Goal: Find specific page/section: Find specific page/section

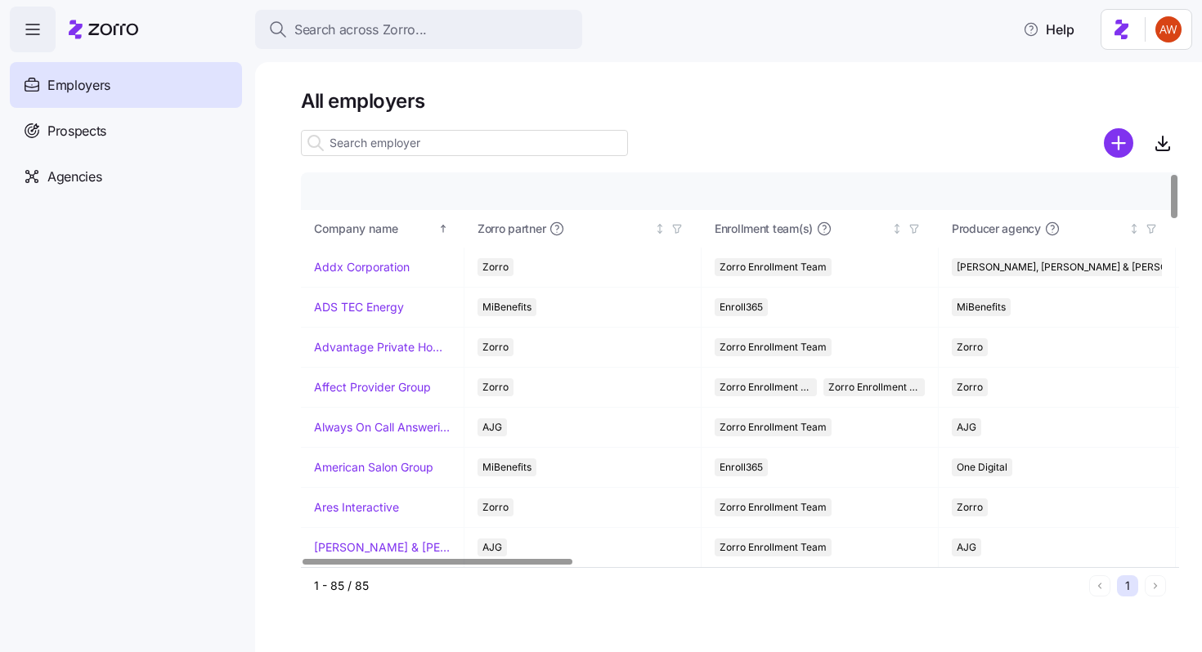
click at [414, 144] on input at bounding box center [464, 143] width 327 height 26
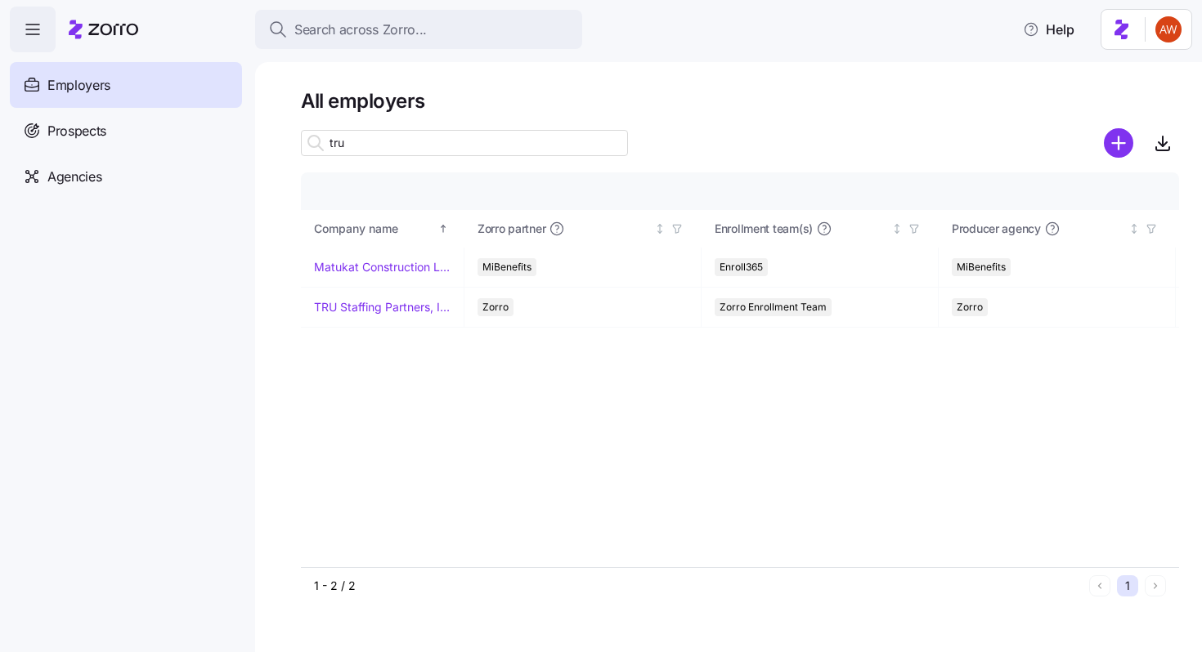
type input "tru"
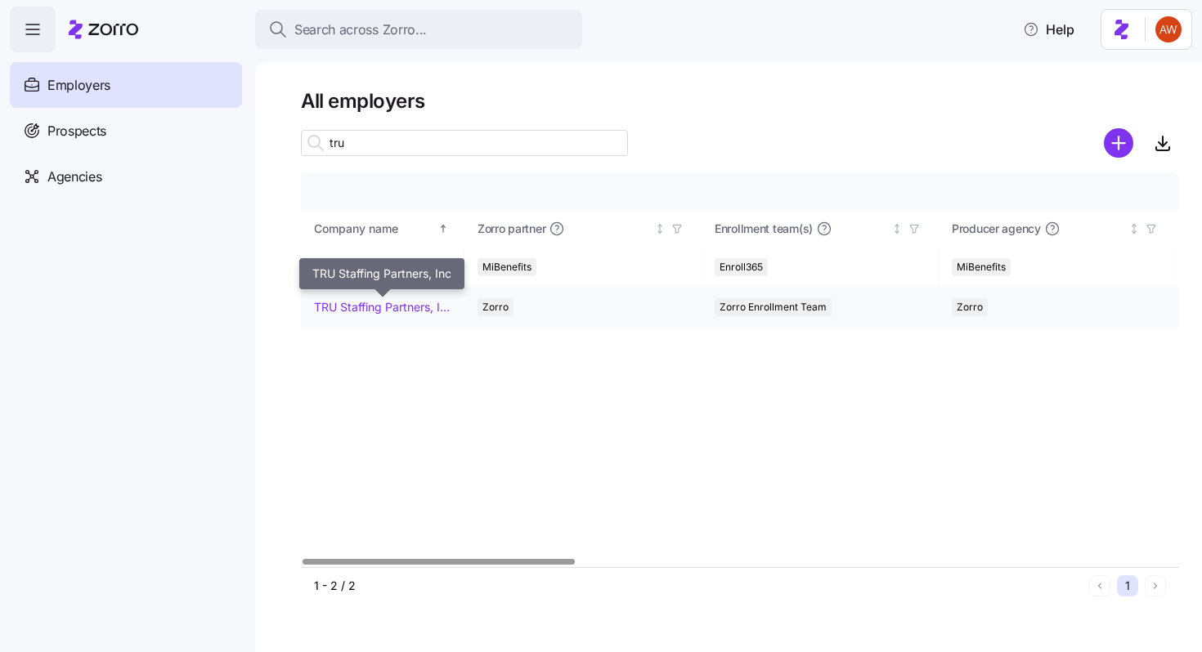
click at [380, 303] on link "TRU Staffing Partners, Inc" at bounding box center [382, 307] width 137 height 16
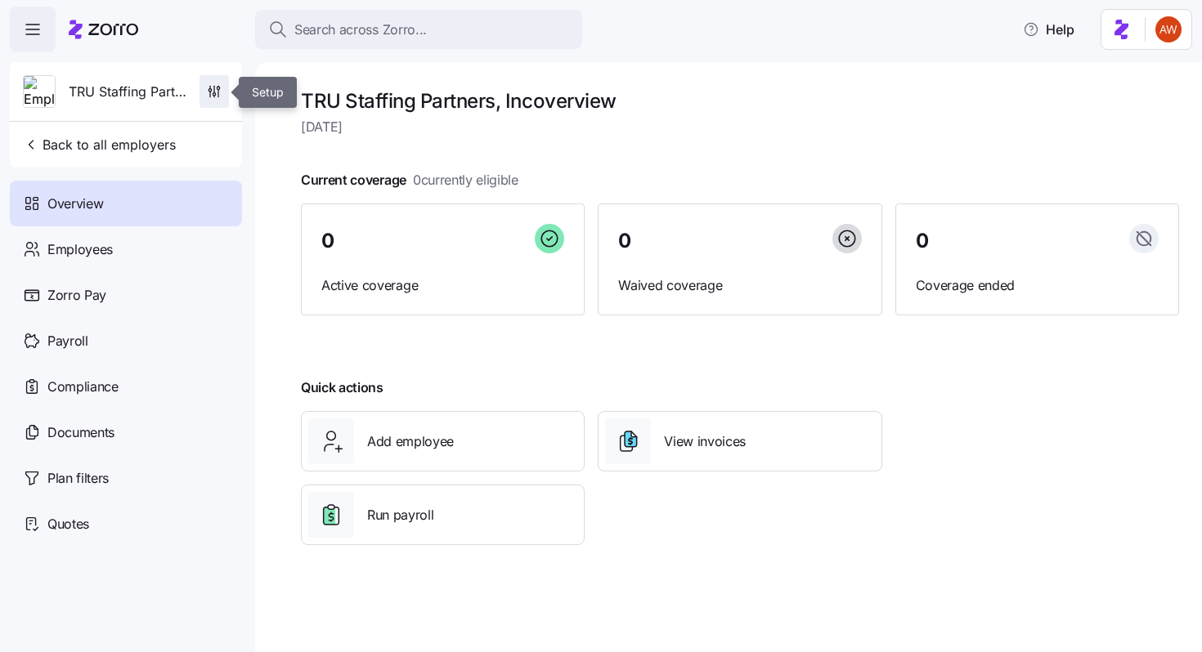
click at [211, 94] on icon "button" at bounding box center [214, 91] width 16 height 16
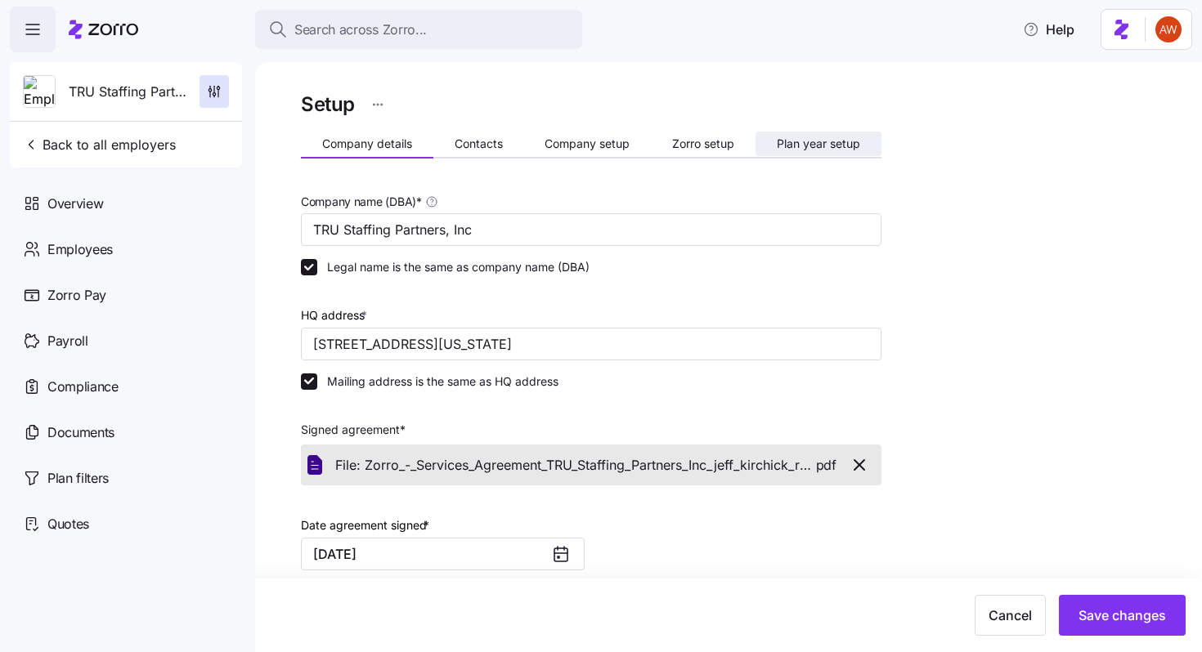
click at [786, 142] on span "Plan year setup" at bounding box center [818, 143] width 83 height 11
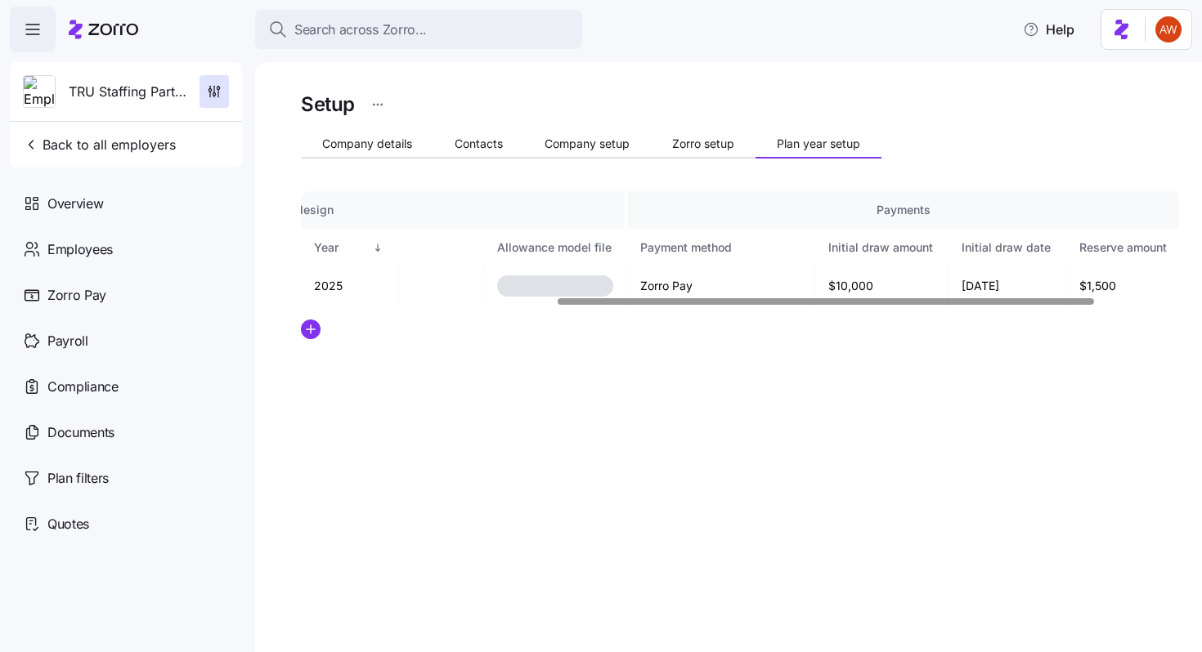
scroll to position [0, 555]
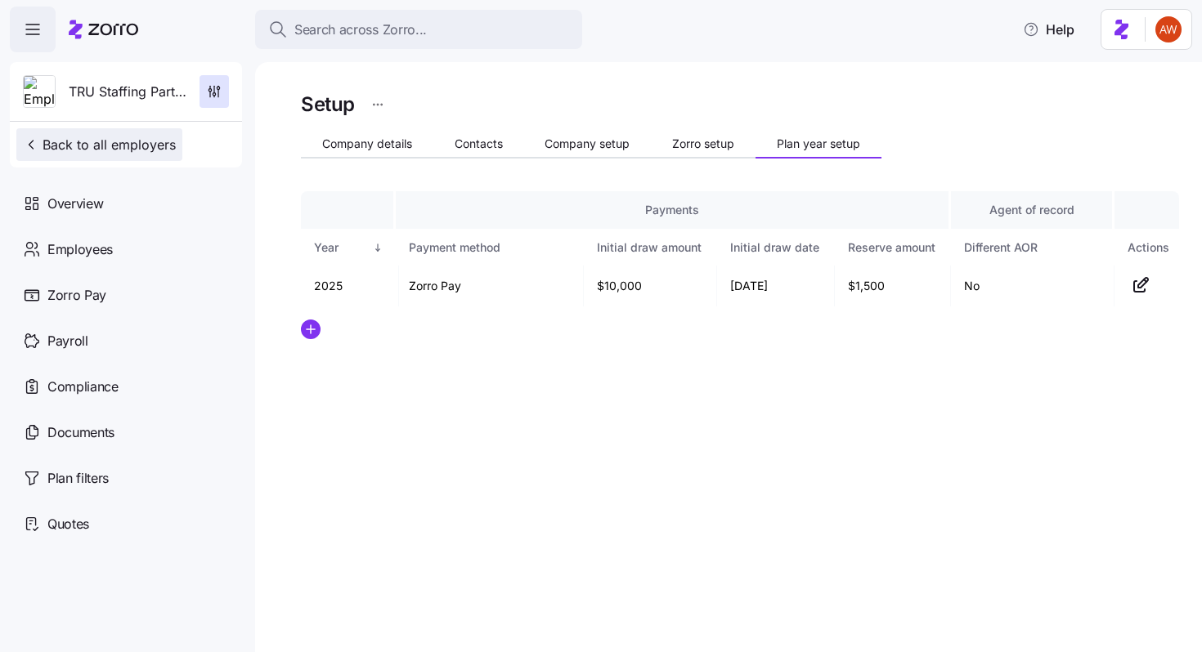
click at [113, 146] on span "Back to all employers" at bounding box center [99, 145] width 153 height 20
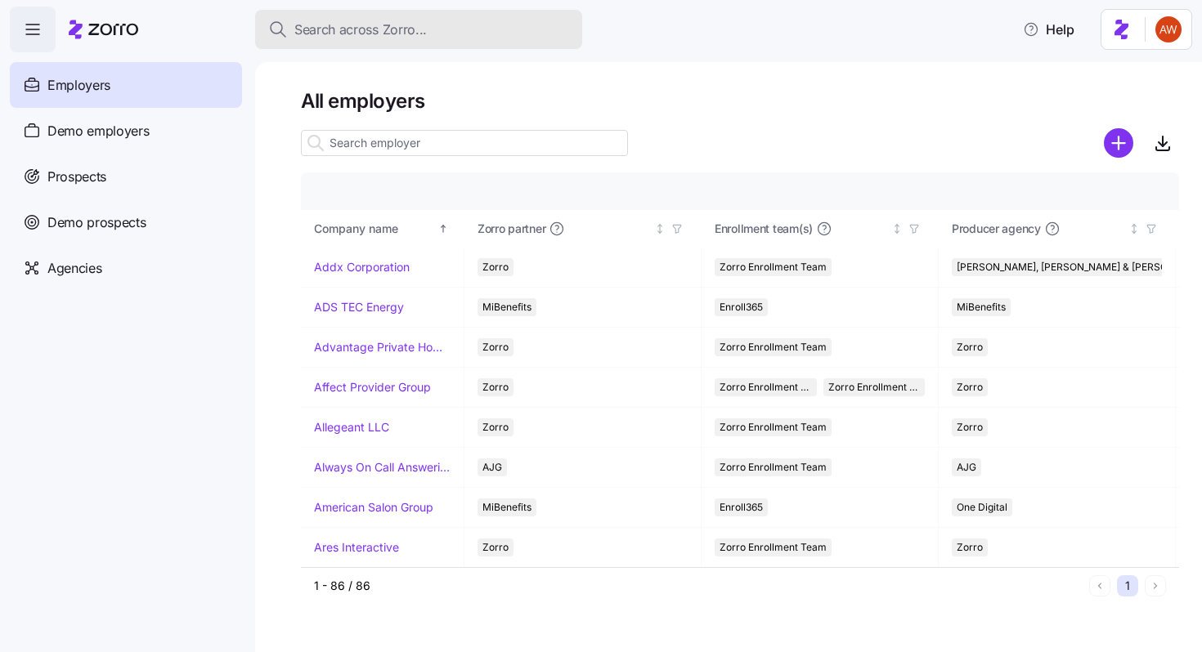
click at [368, 34] on span "Search across Zorro..." at bounding box center [360, 30] width 132 height 20
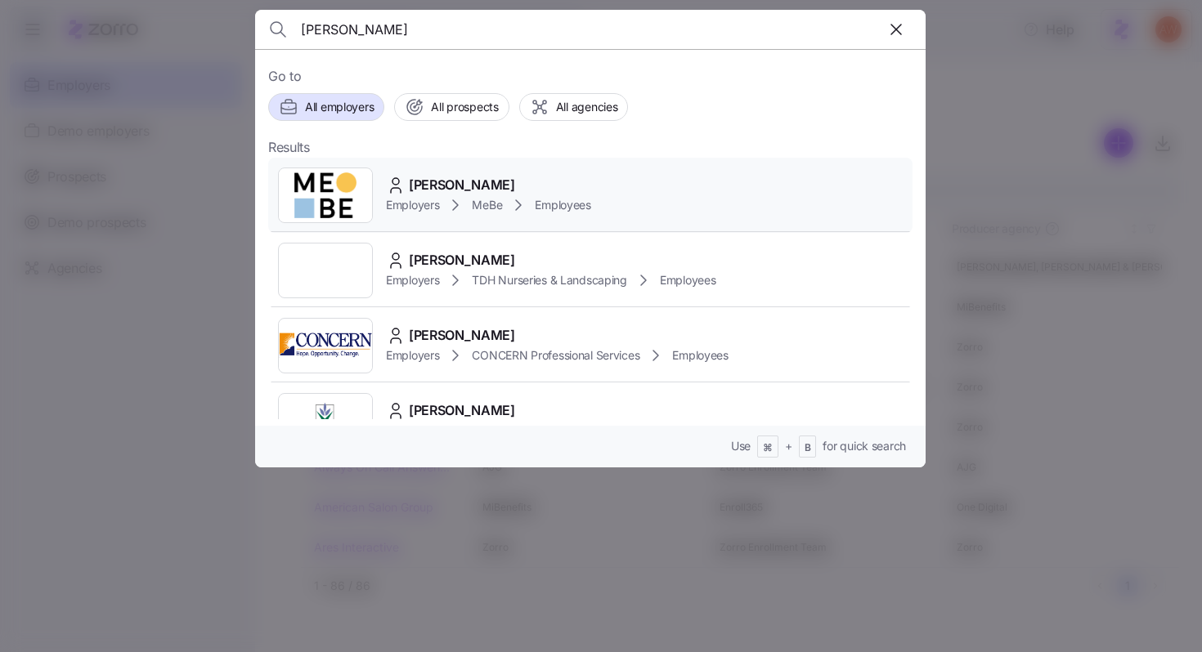
type input "[PERSON_NAME]"
click at [427, 183] on span "[PERSON_NAME]" at bounding box center [462, 185] width 106 height 20
